Goal: Transaction & Acquisition: Purchase product/service

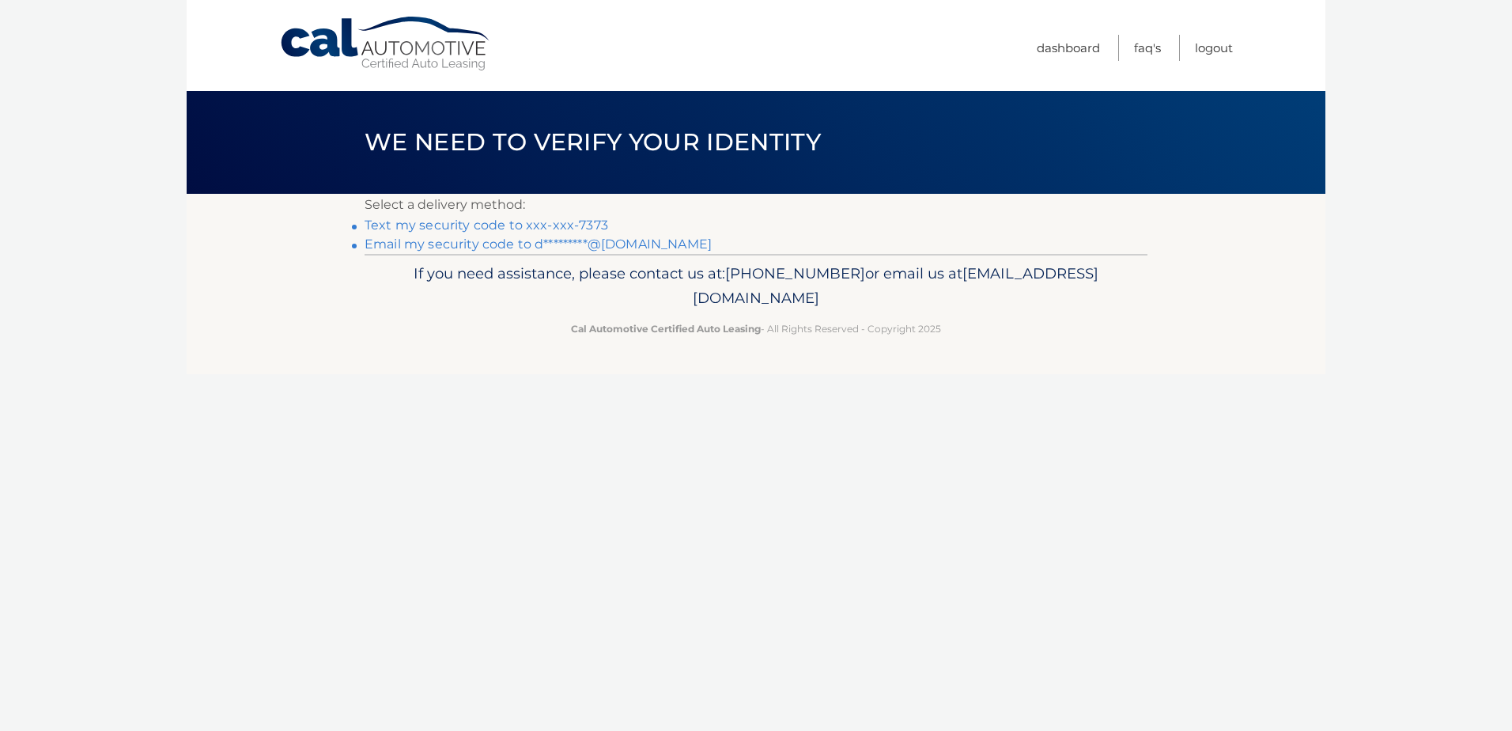
click at [515, 224] on link "Text my security code to xxx-xxx-7373" at bounding box center [486, 224] width 244 height 15
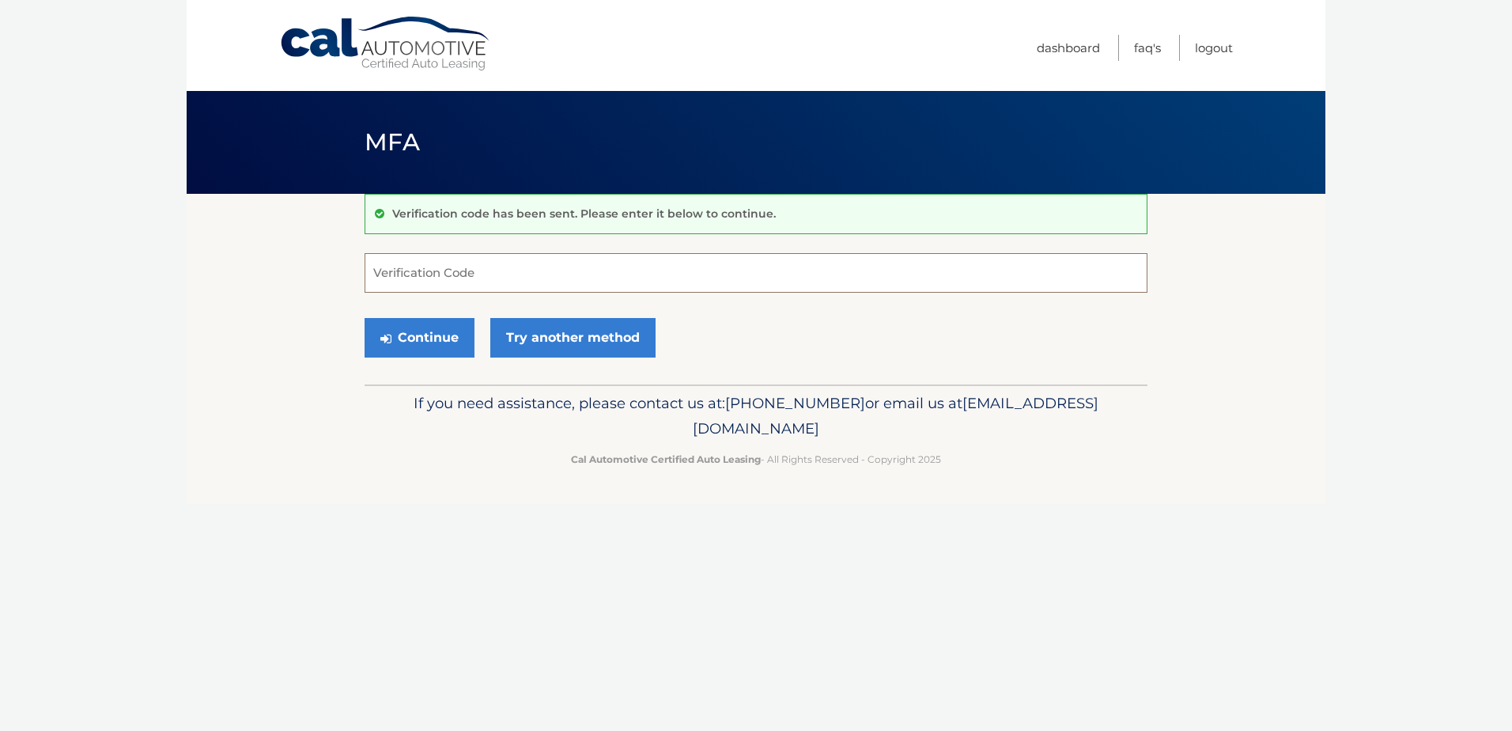
click at [542, 279] on input "Verification Code" at bounding box center [755, 273] width 783 height 40
type input "132880"
click at [364, 318] on button "Continue" at bounding box center [419, 338] width 110 height 40
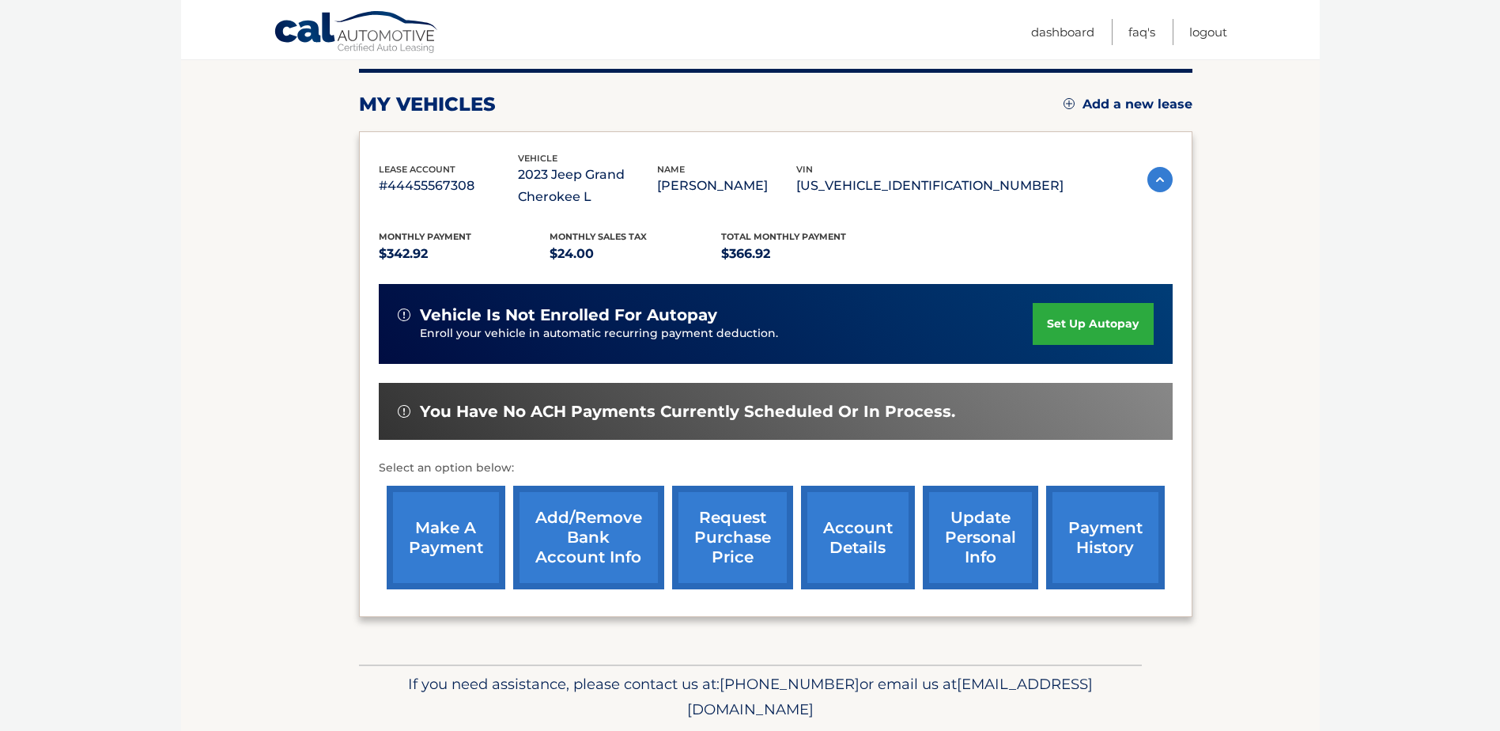
scroll to position [237, 0]
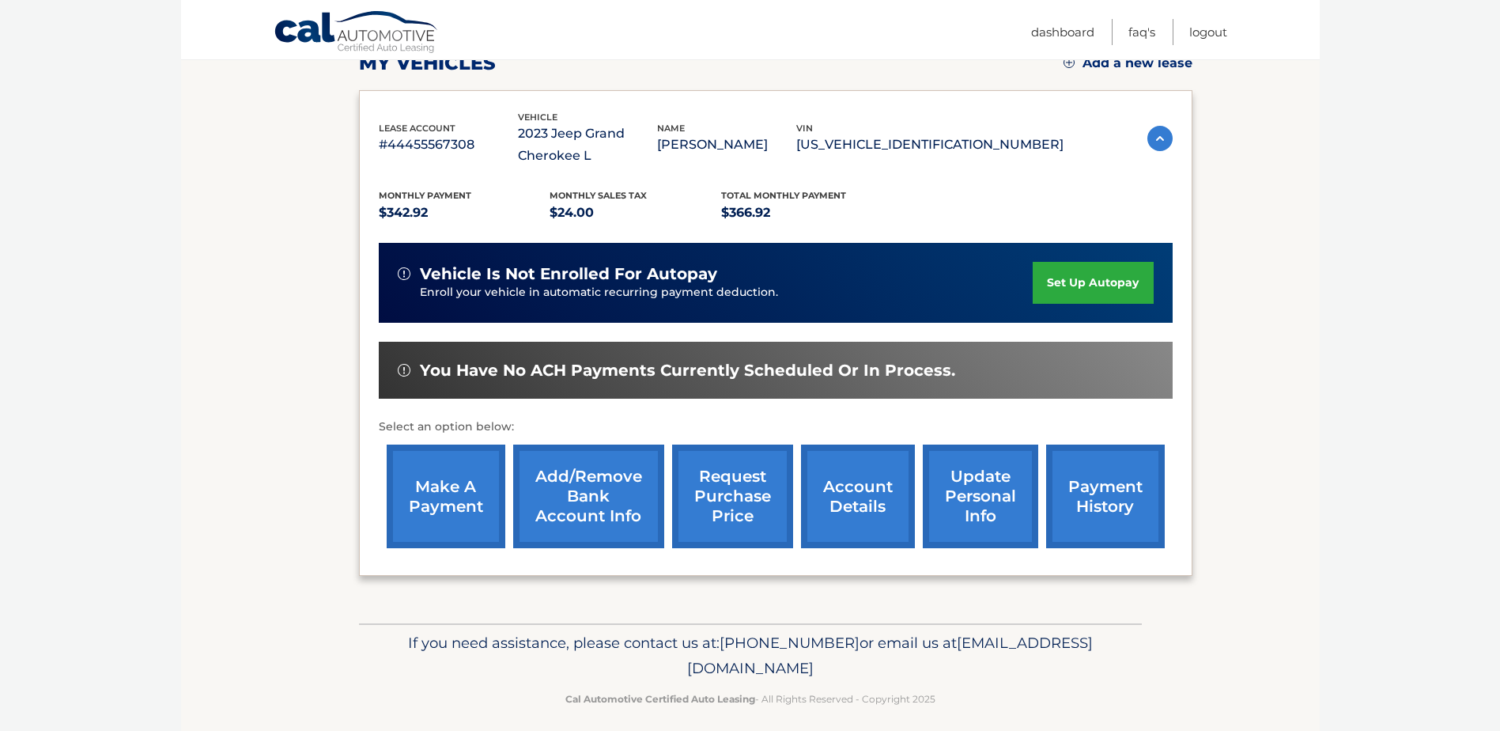
click at [414, 486] on link "make a payment" at bounding box center [446, 496] width 119 height 104
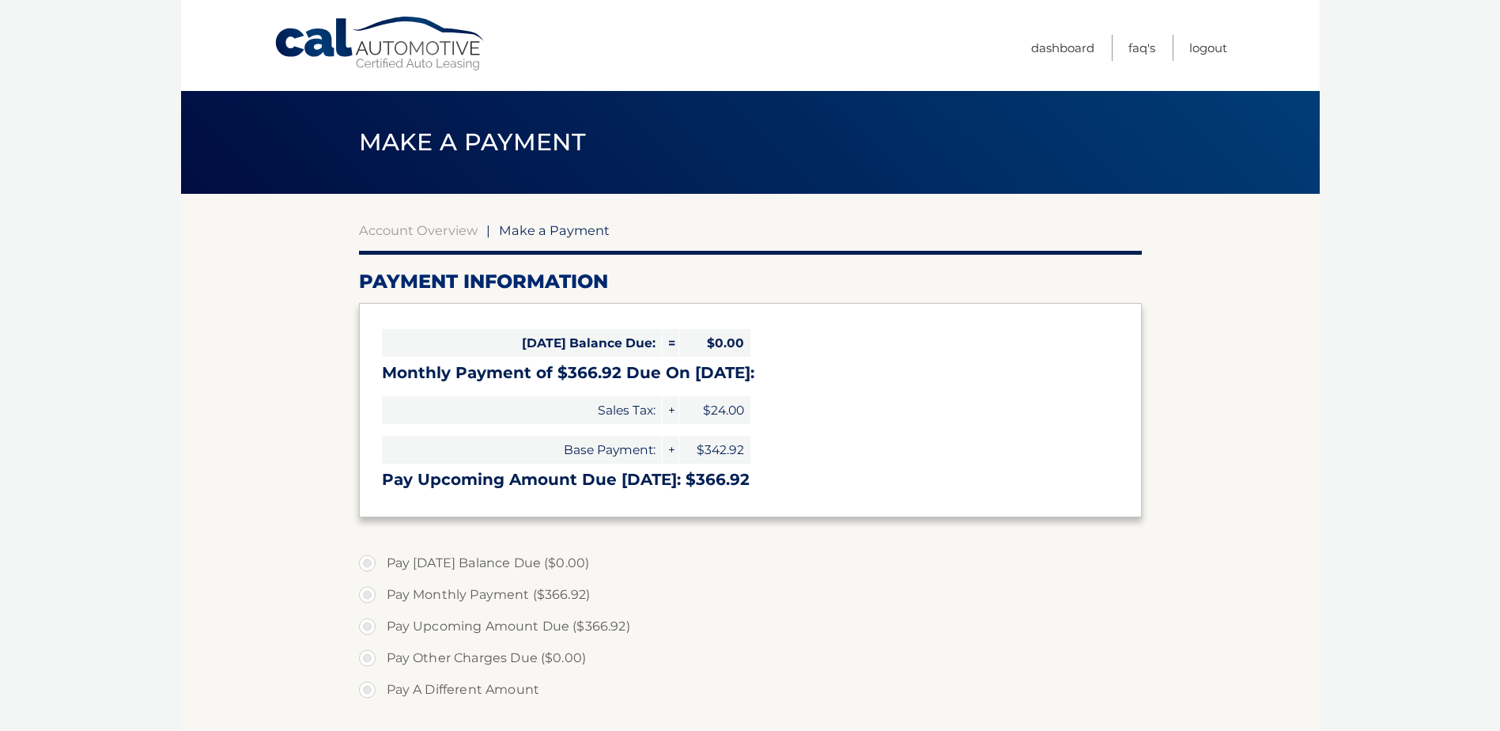
select select "NjE4YzU4NzEtOWVhZi00NDBmLWFkMDEtOTM5YTIyNjc4Njkw"
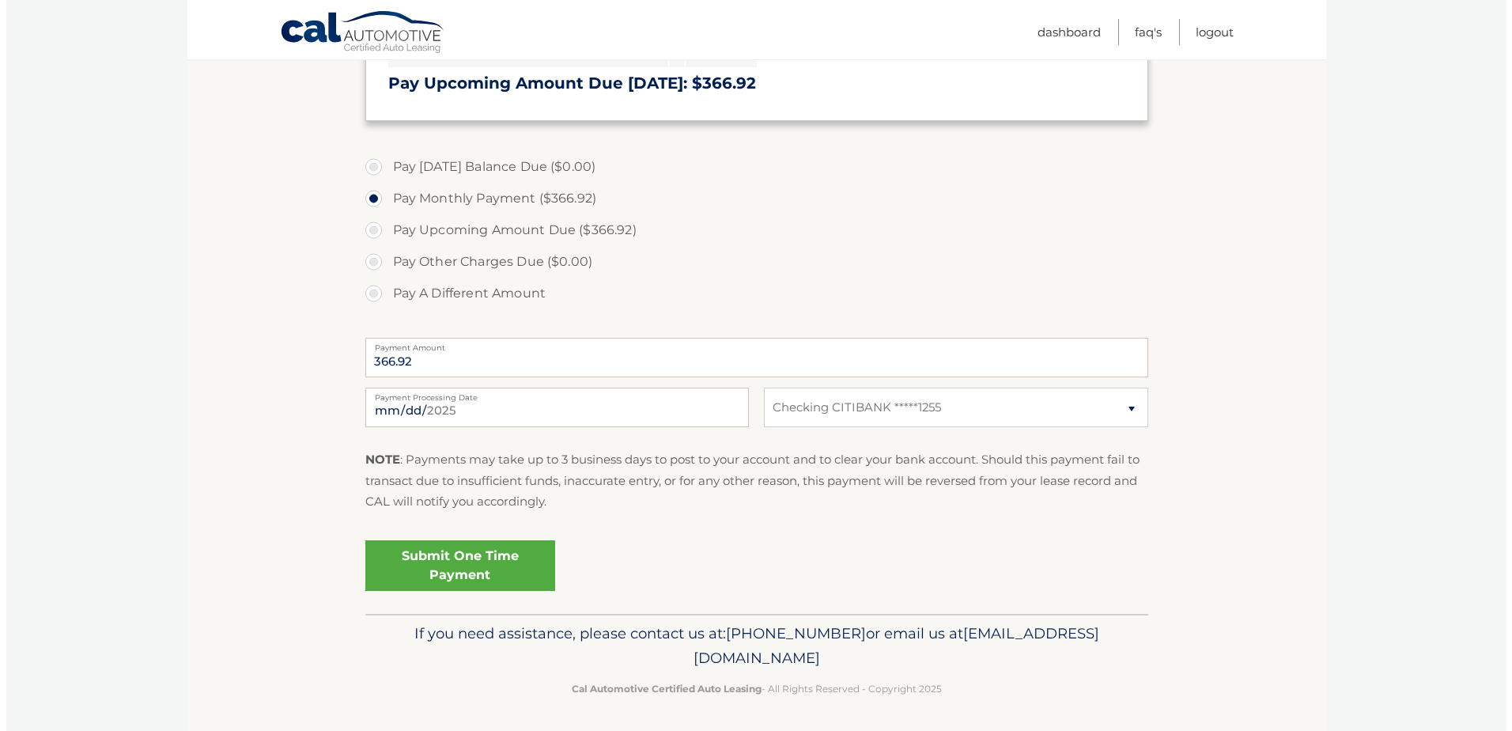
scroll to position [399, 0]
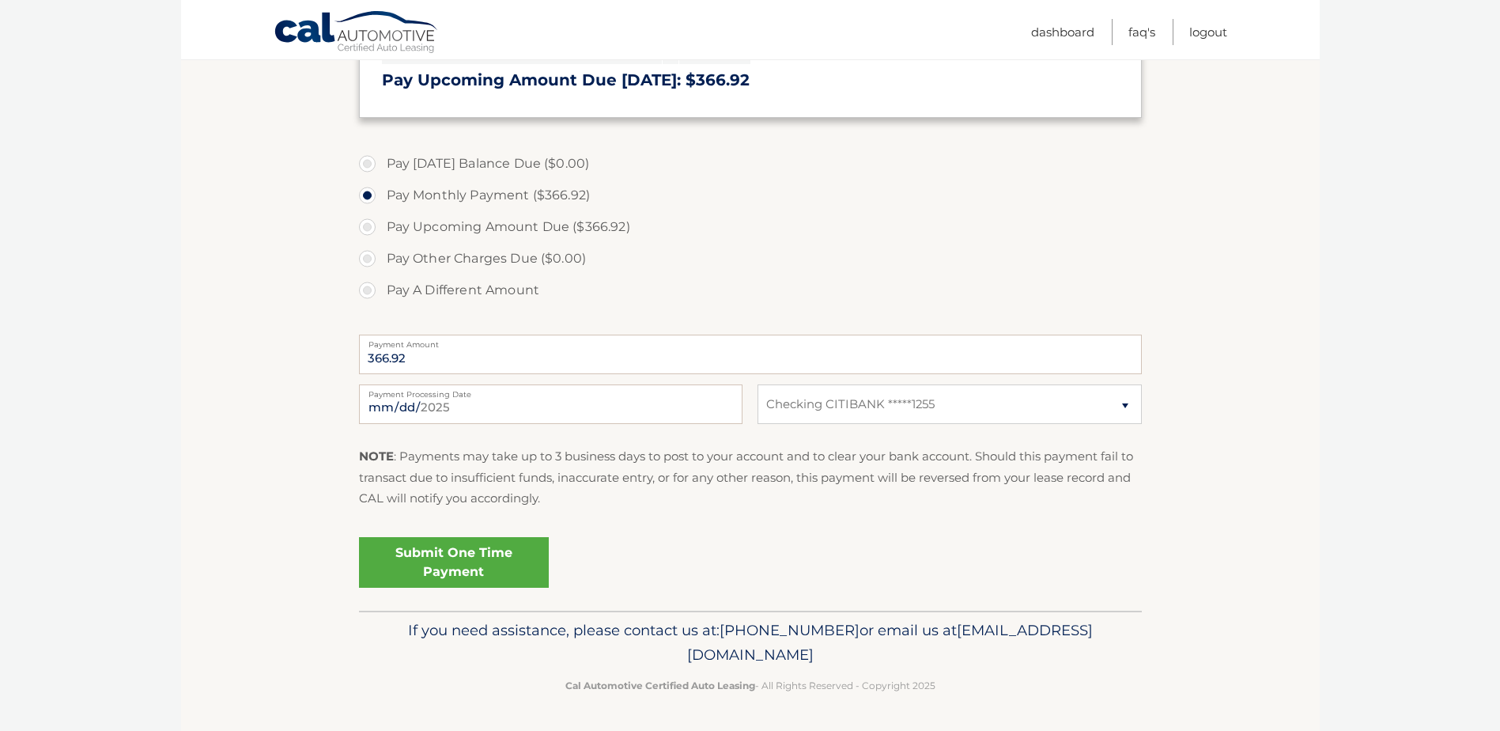
click at [481, 564] on link "Submit One Time Payment" at bounding box center [454, 562] width 190 height 51
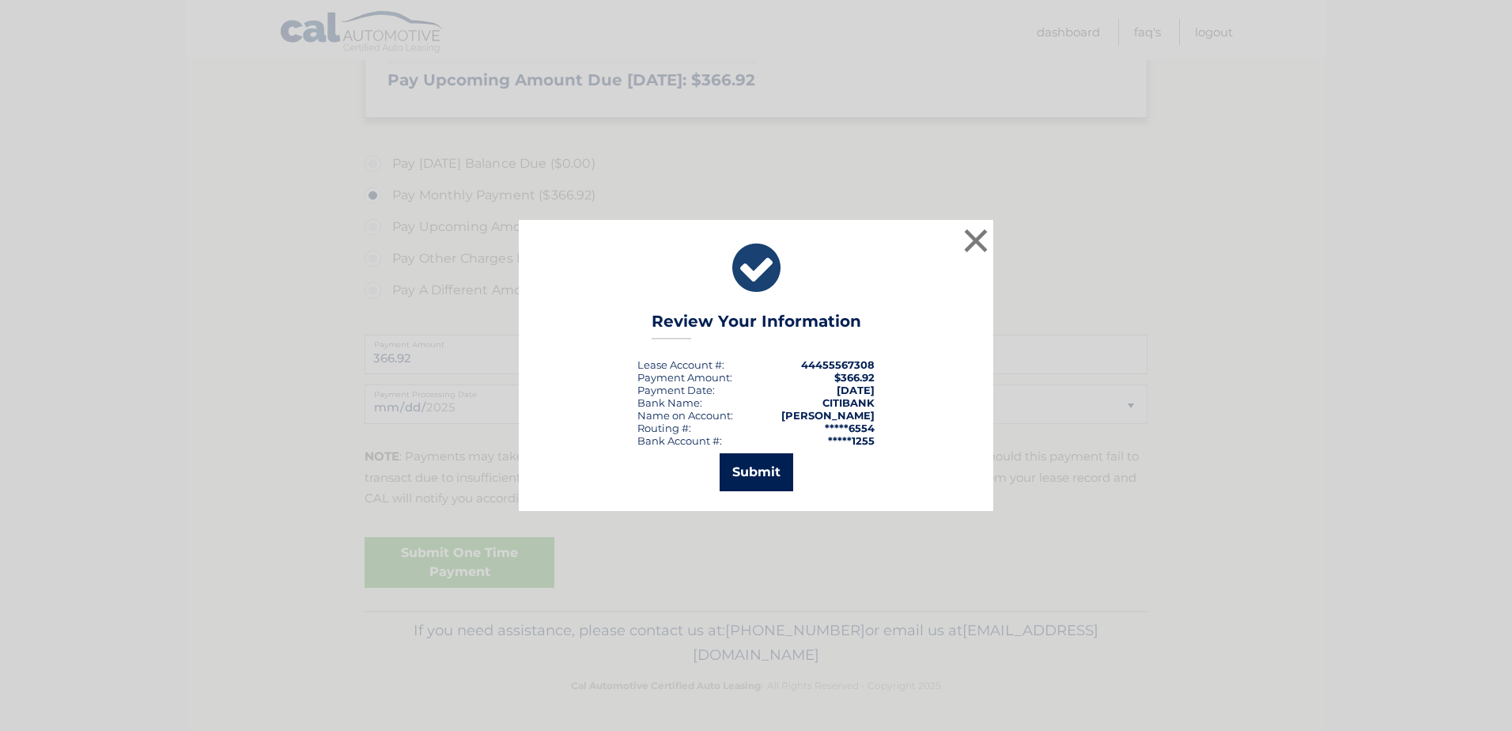
click at [774, 478] on button "Submit" at bounding box center [756, 472] width 74 height 38
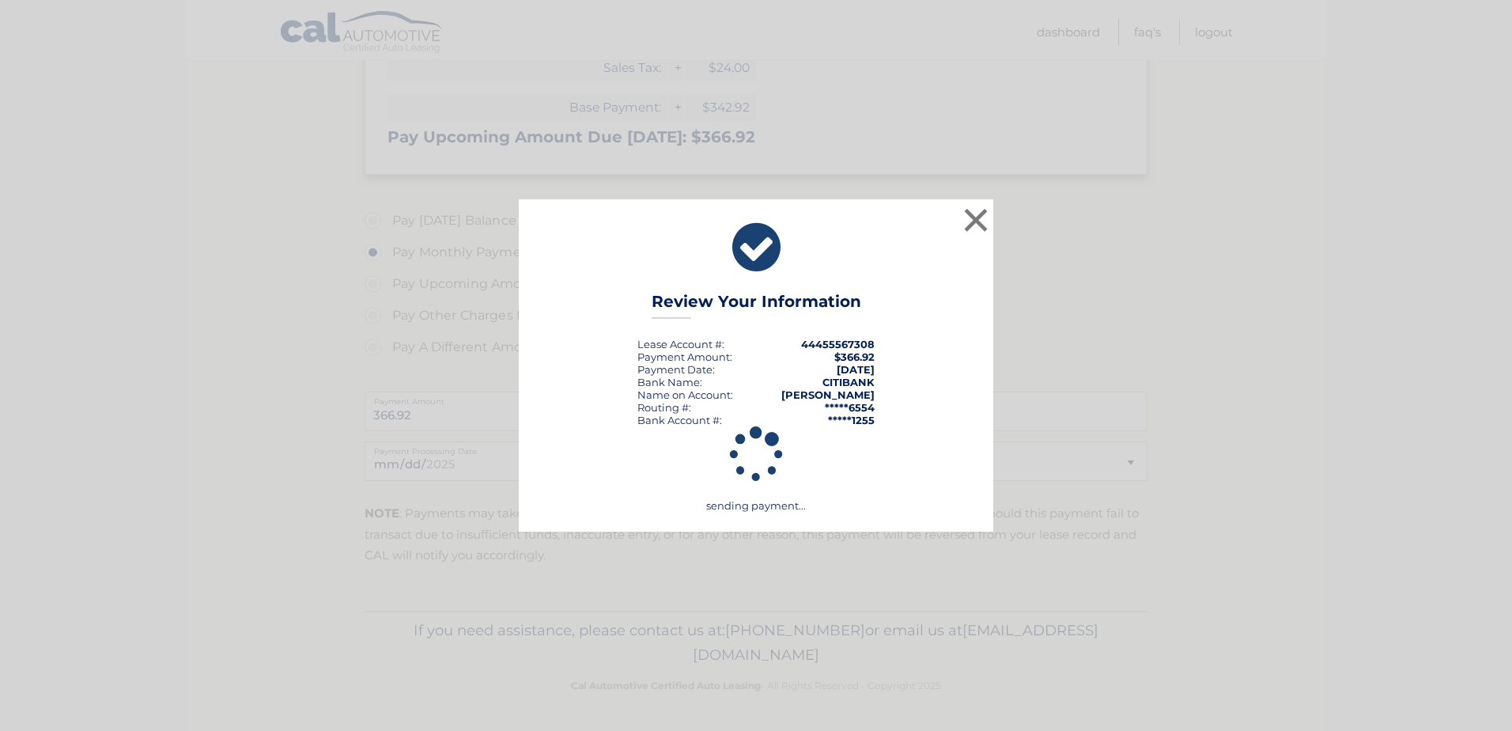
scroll to position [342, 0]
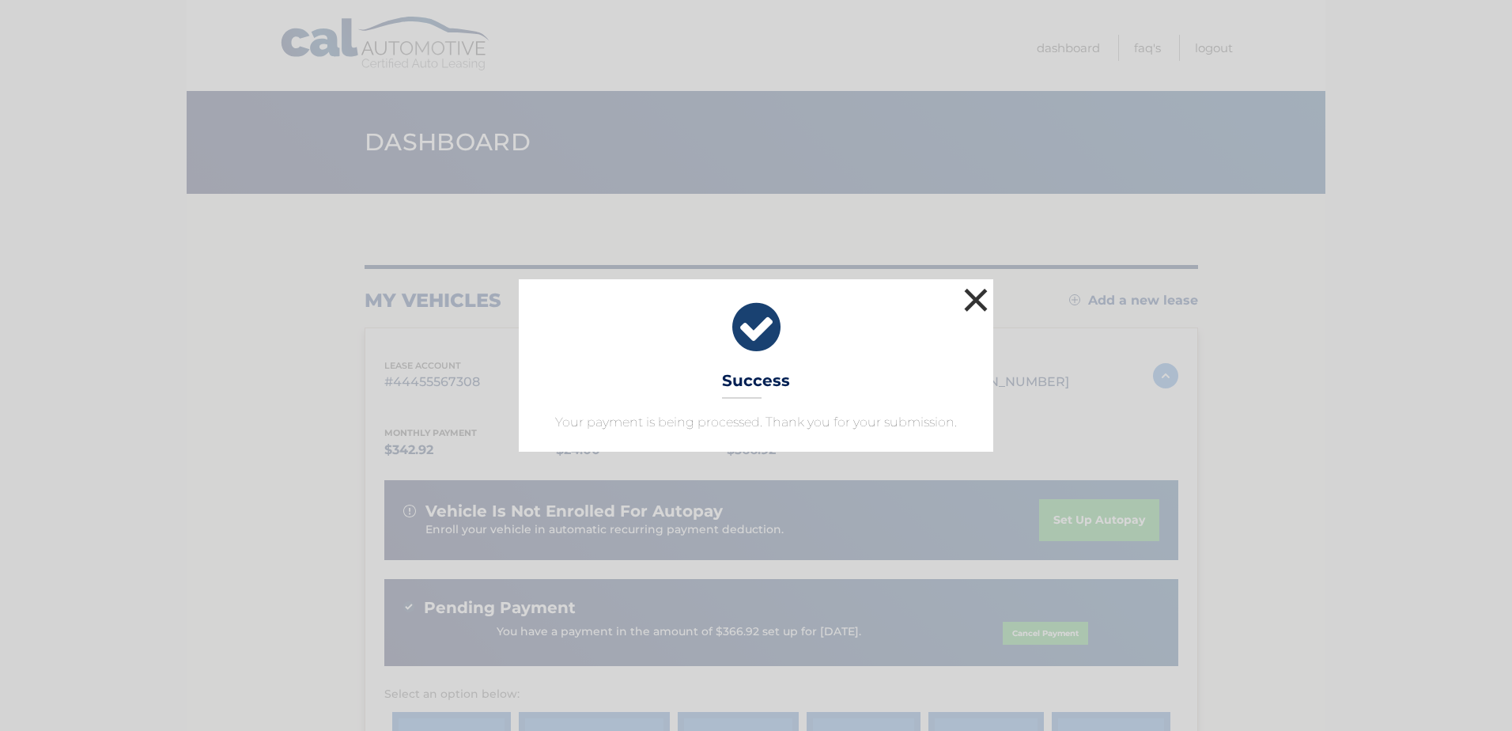
click at [981, 304] on button "×" at bounding box center [976, 300] width 32 height 32
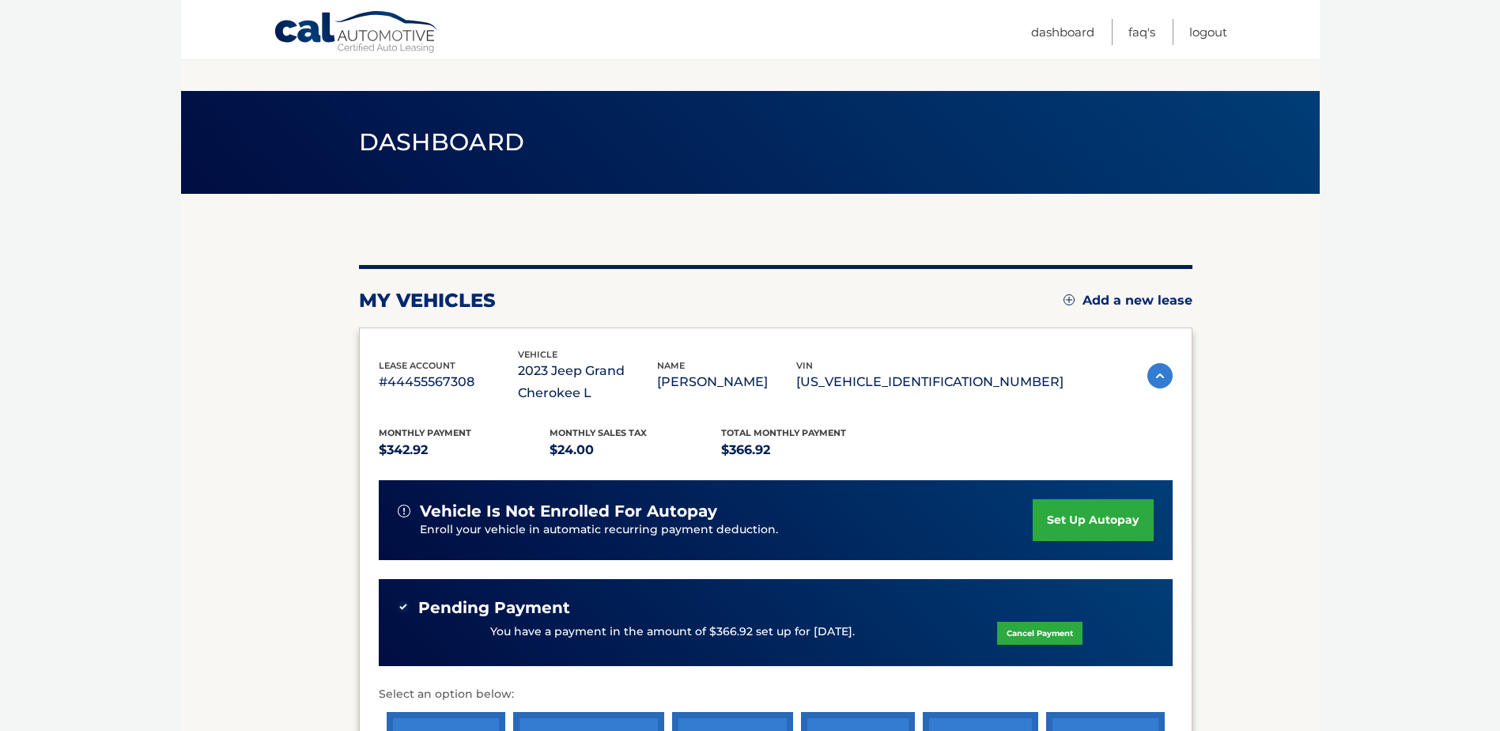
scroll to position [280, 0]
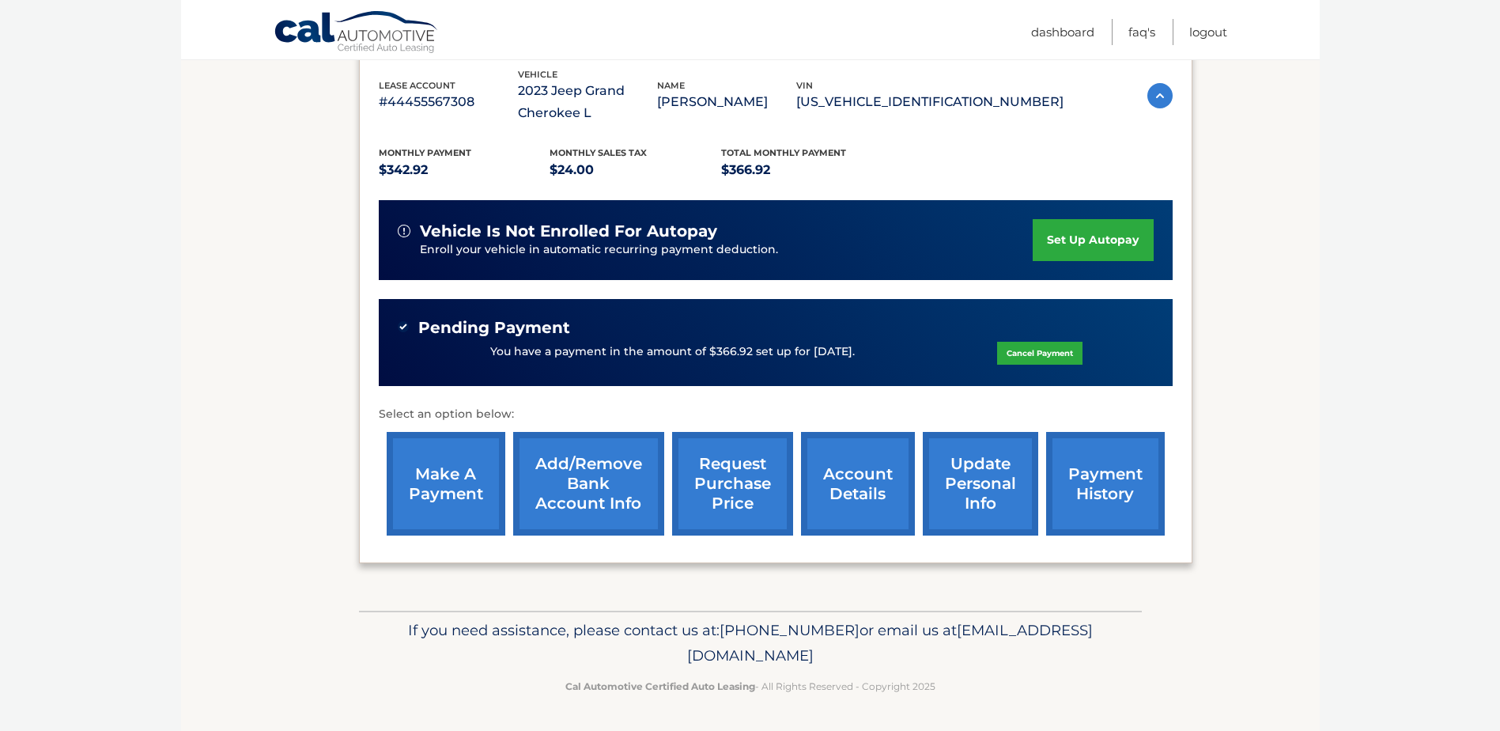
click at [468, 475] on link "make a payment" at bounding box center [446, 484] width 119 height 104
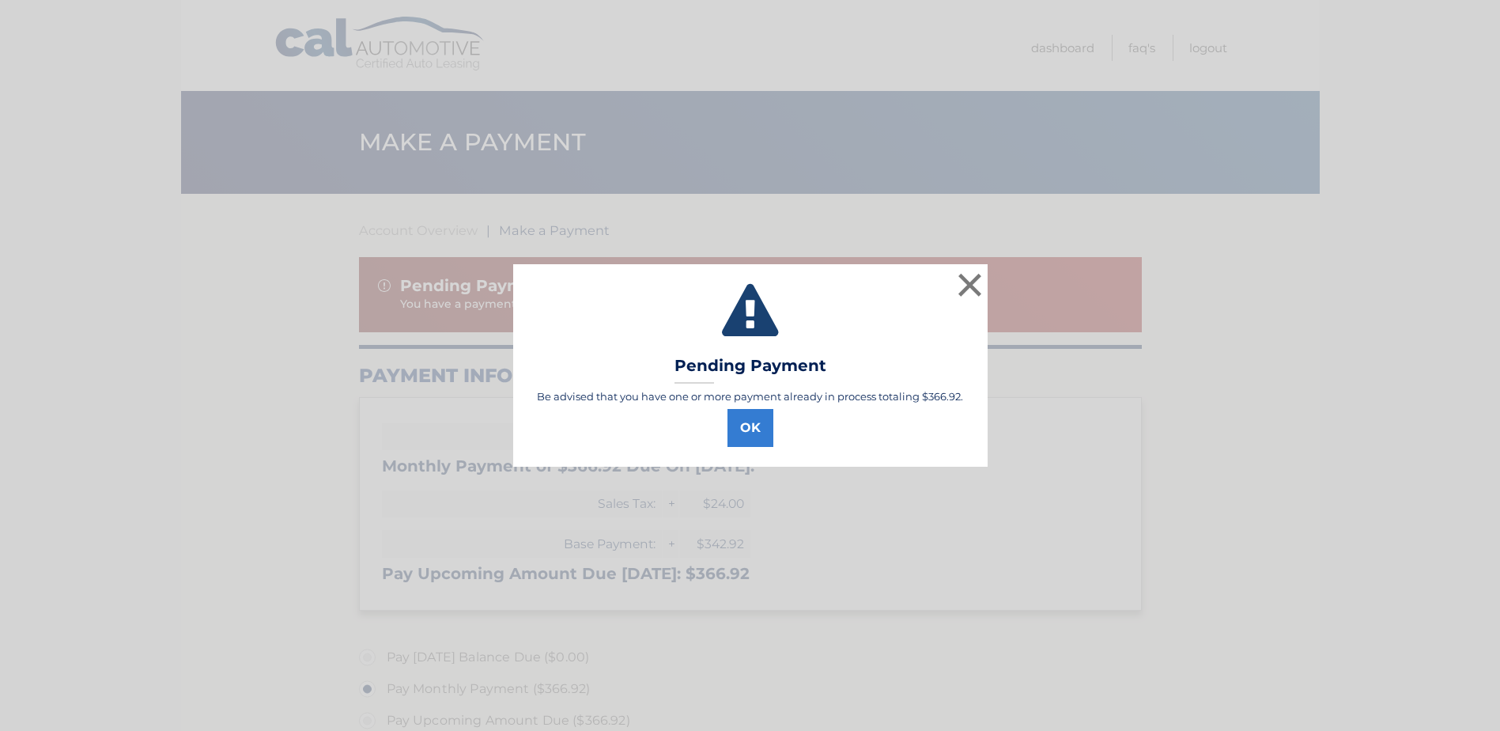
select select "NjE4YzU4NzEtOWVhZi00NDBmLWFkMDEtOTM5YTIyNjc4Njkw"
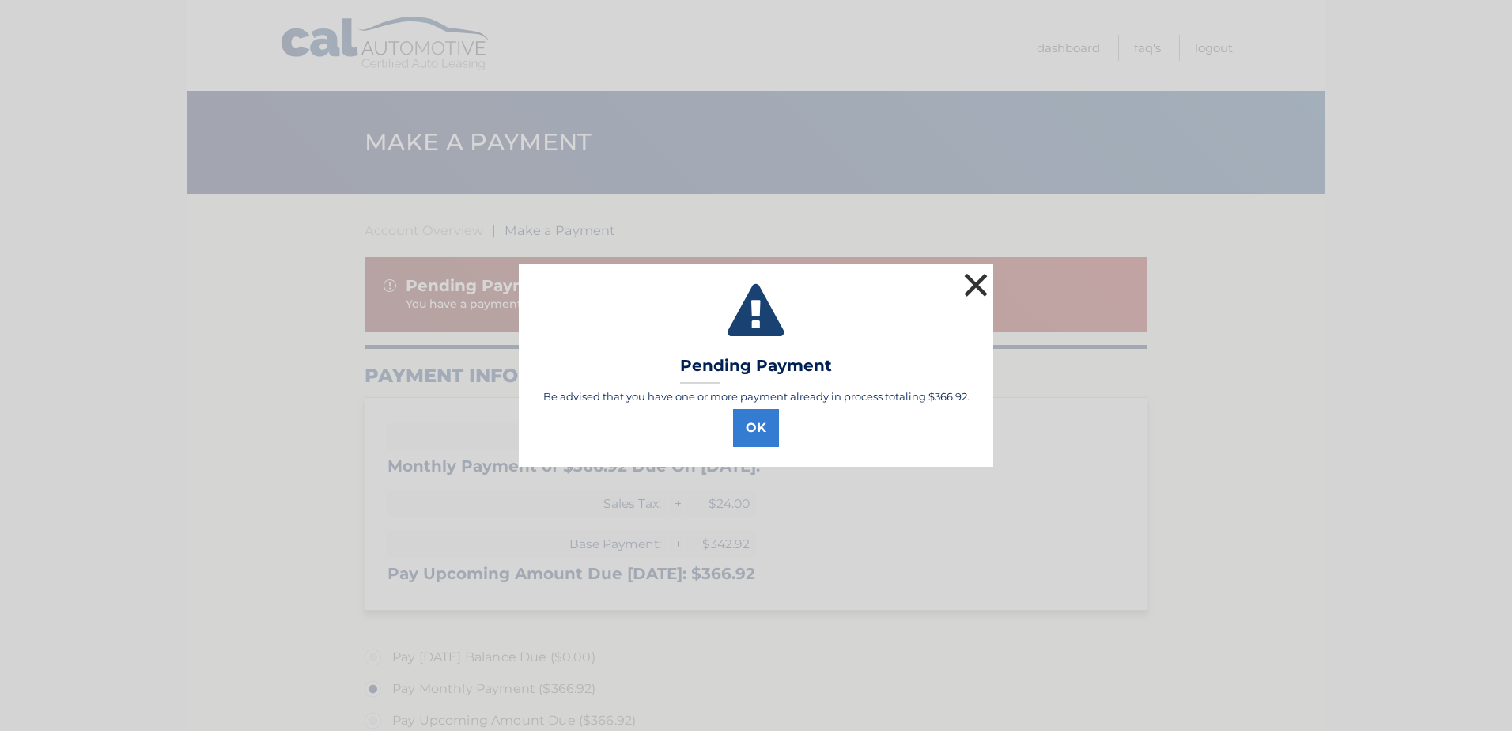
click at [973, 280] on button "×" at bounding box center [976, 285] width 32 height 32
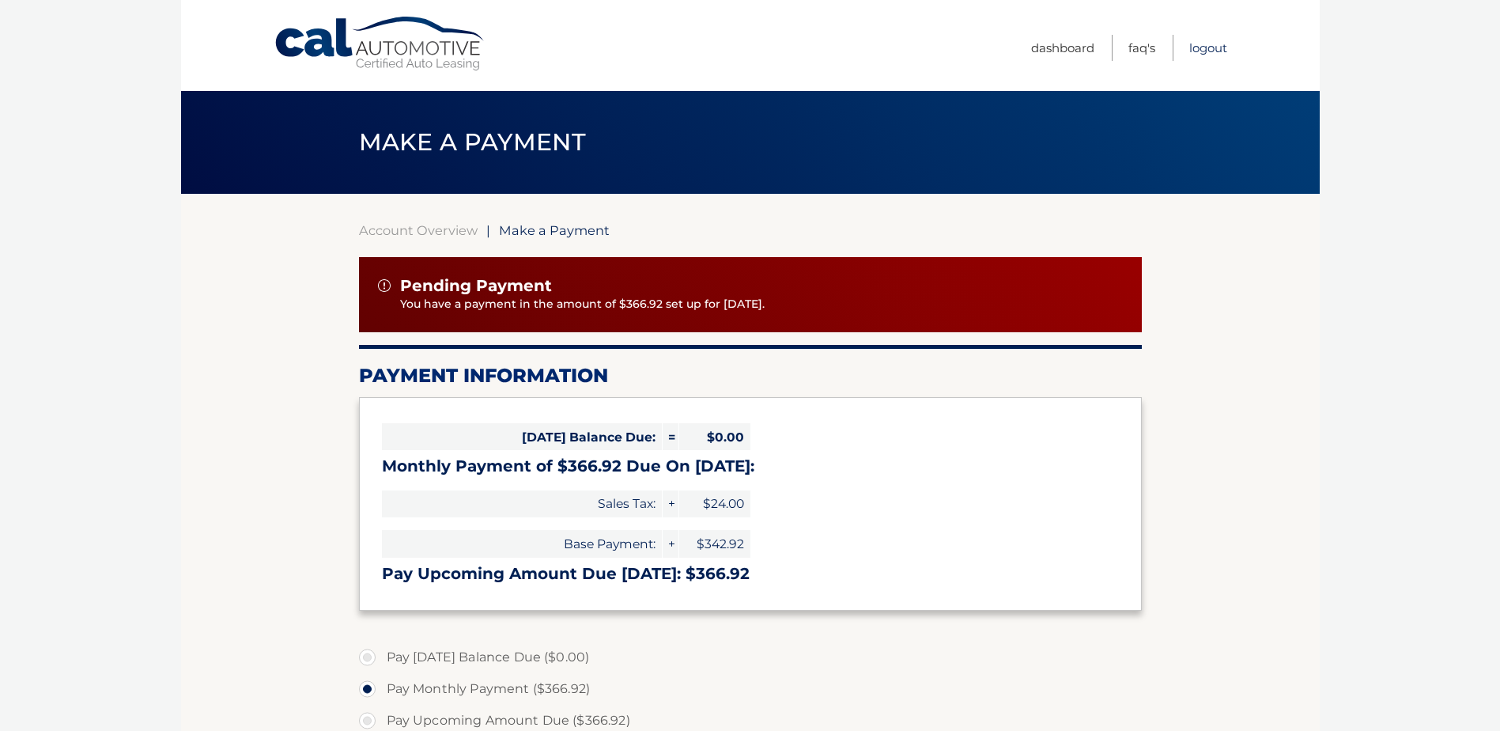
click at [1212, 48] on link "Logout" at bounding box center [1208, 48] width 38 height 26
